Goal: Navigation & Orientation: Find specific page/section

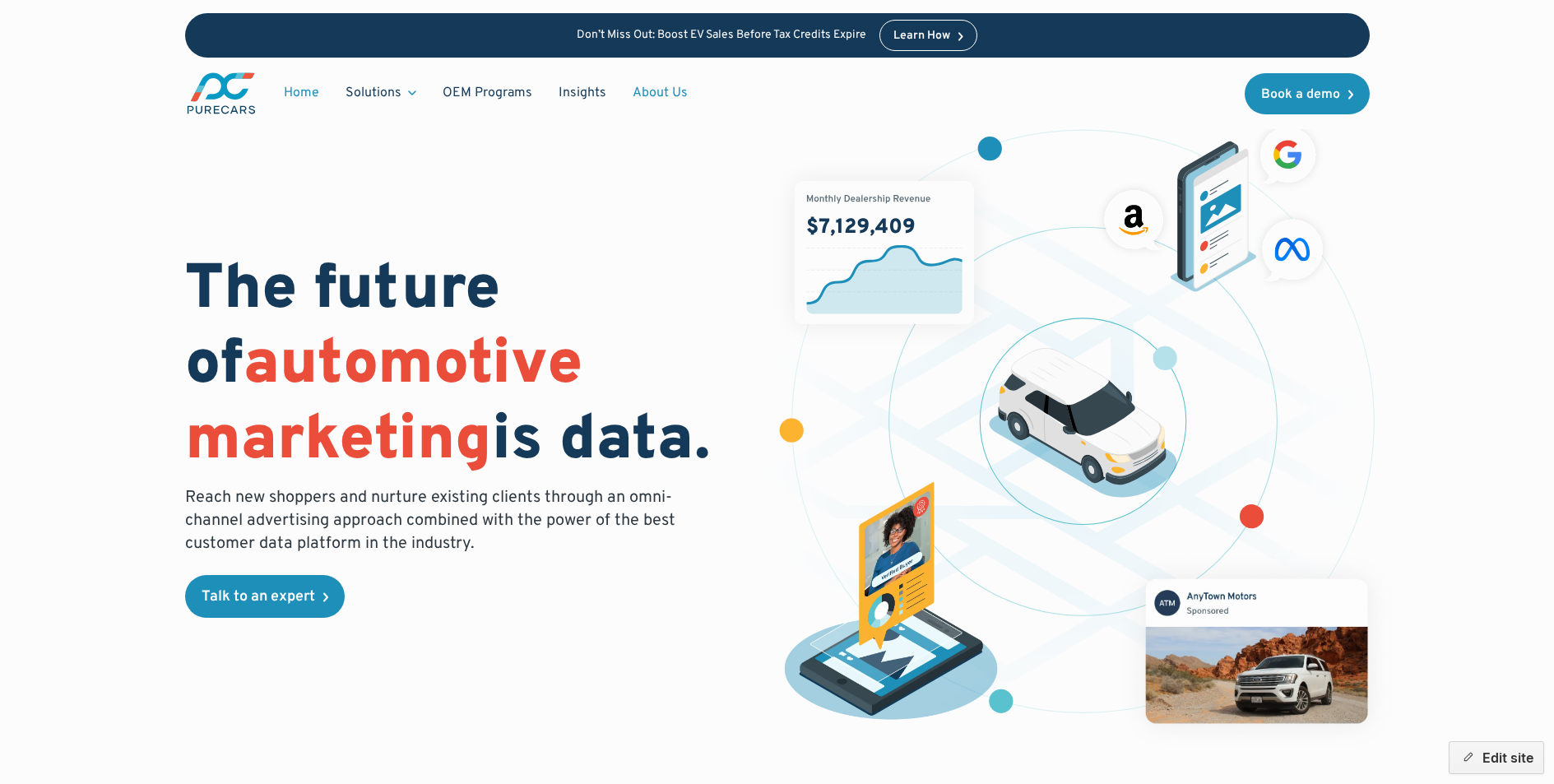
click at [652, 92] on link "About Us" at bounding box center [660, 93] width 81 height 32
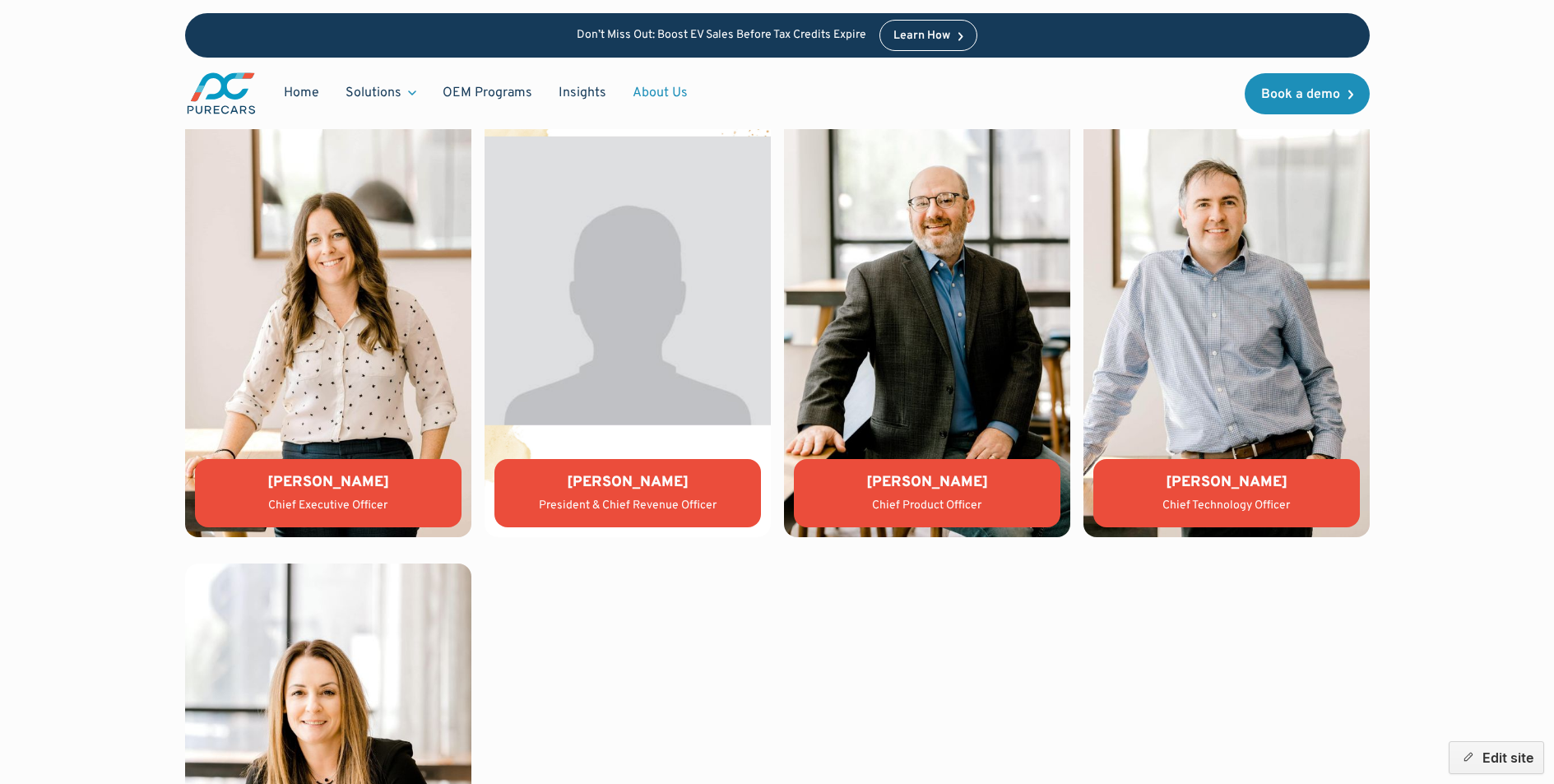
scroll to position [3619, 0]
